Goal: Transaction & Acquisition: Obtain resource

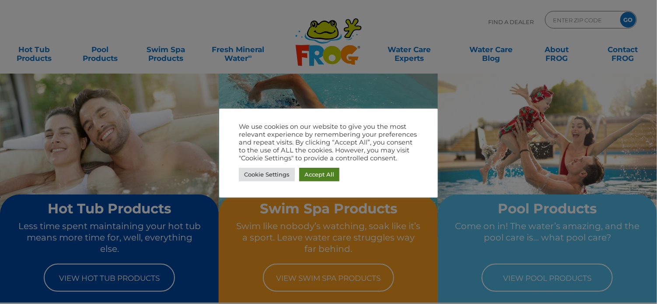
click at [319, 174] on link "Accept All" at bounding box center [319, 175] width 40 height 14
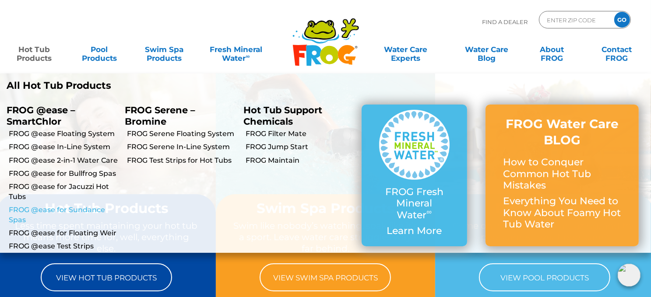
click at [39, 211] on link "FROG @ease for Sundance Spas" at bounding box center [63, 215] width 109 height 20
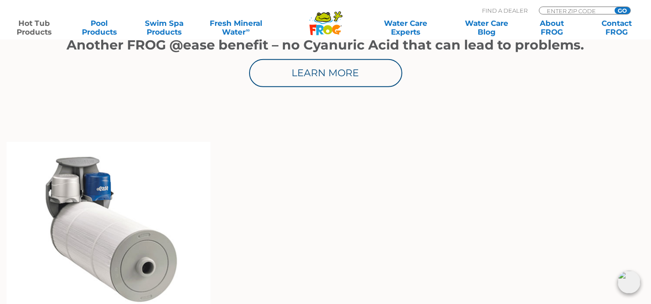
scroll to position [694, 0]
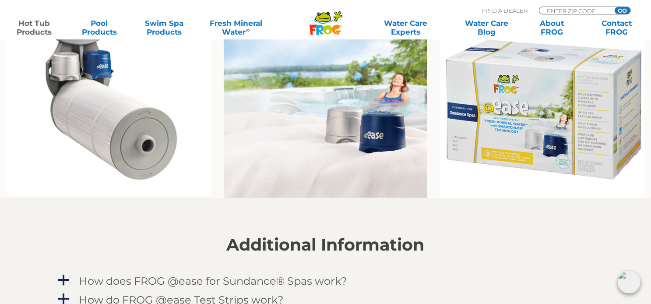
click at [523, 106] on img at bounding box center [542, 109] width 204 height 179
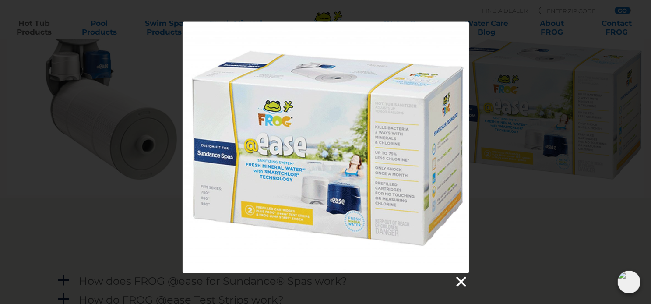
click at [462, 281] on link at bounding box center [460, 281] width 13 height 13
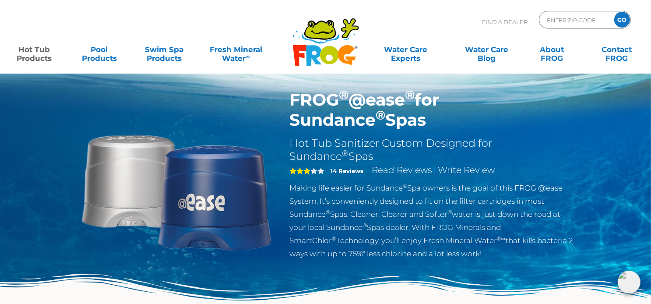
scroll to position [0, 0]
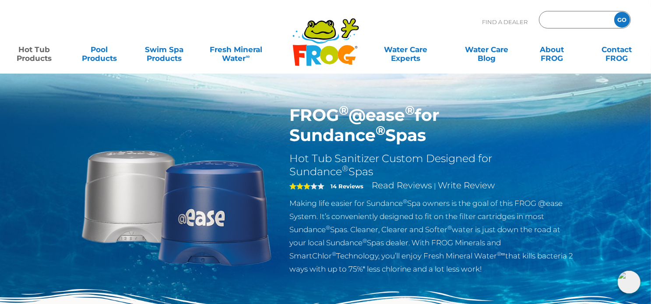
click at [564, 21] on input "Zip Code Form" at bounding box center [575, 20] width 59 height 13
type input "98126"
click at [622, 20] on input "GO" at bounding box center [622, 20] width 16 height 16
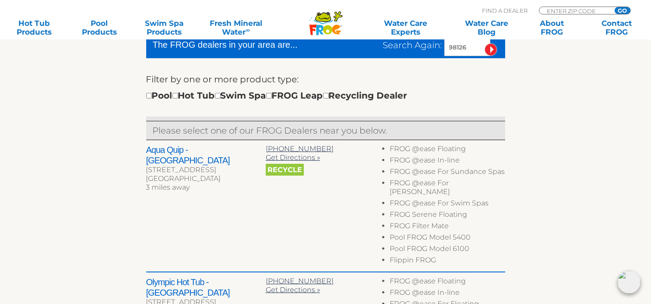
scroll to position [277, 0]
